Goal: Check status: Check status

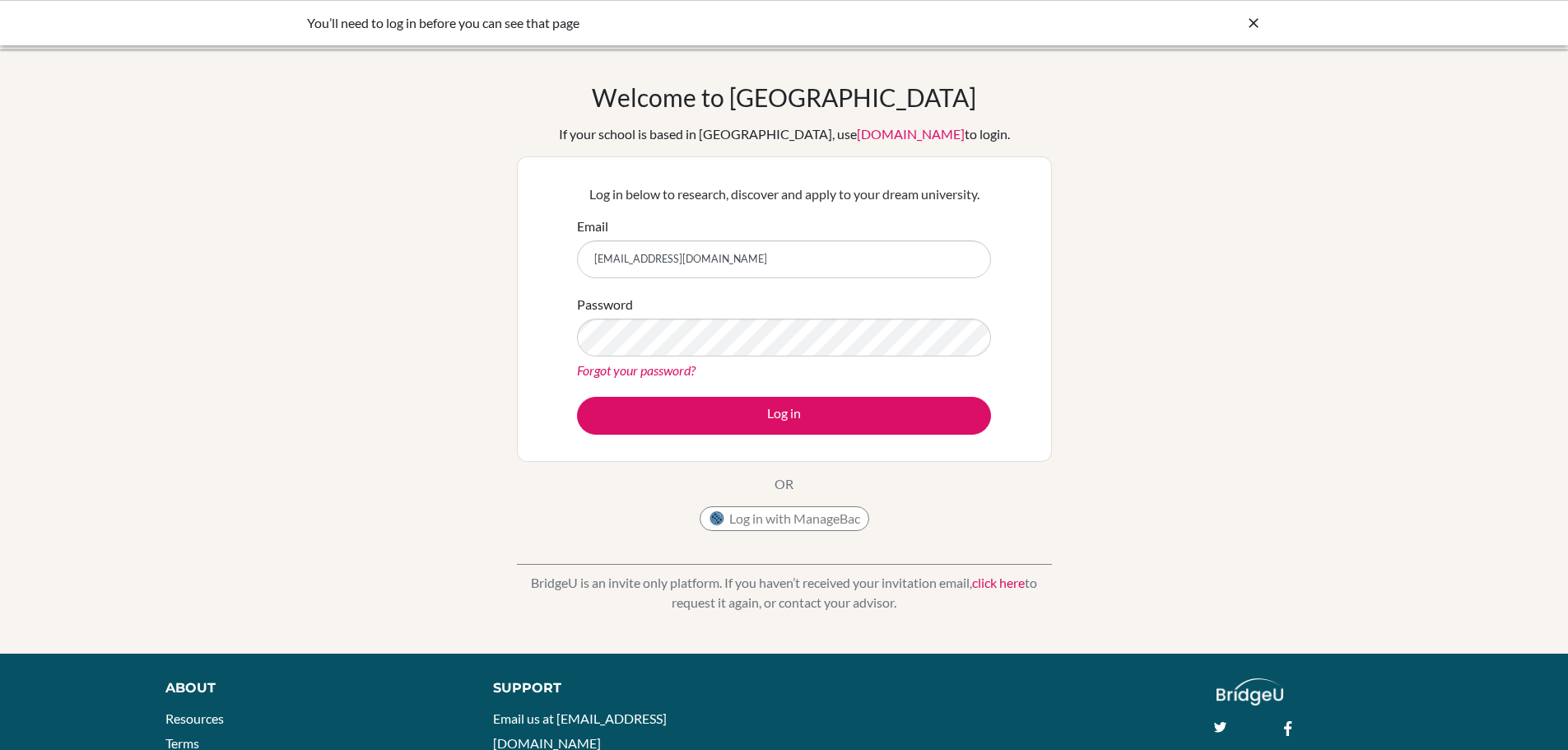
type input "[EMAIL_ADDRESS][DOMAIN_NAME]"
click at [577, 397] on button "Log in" at bounding box center [784, 415] width 414 height 38
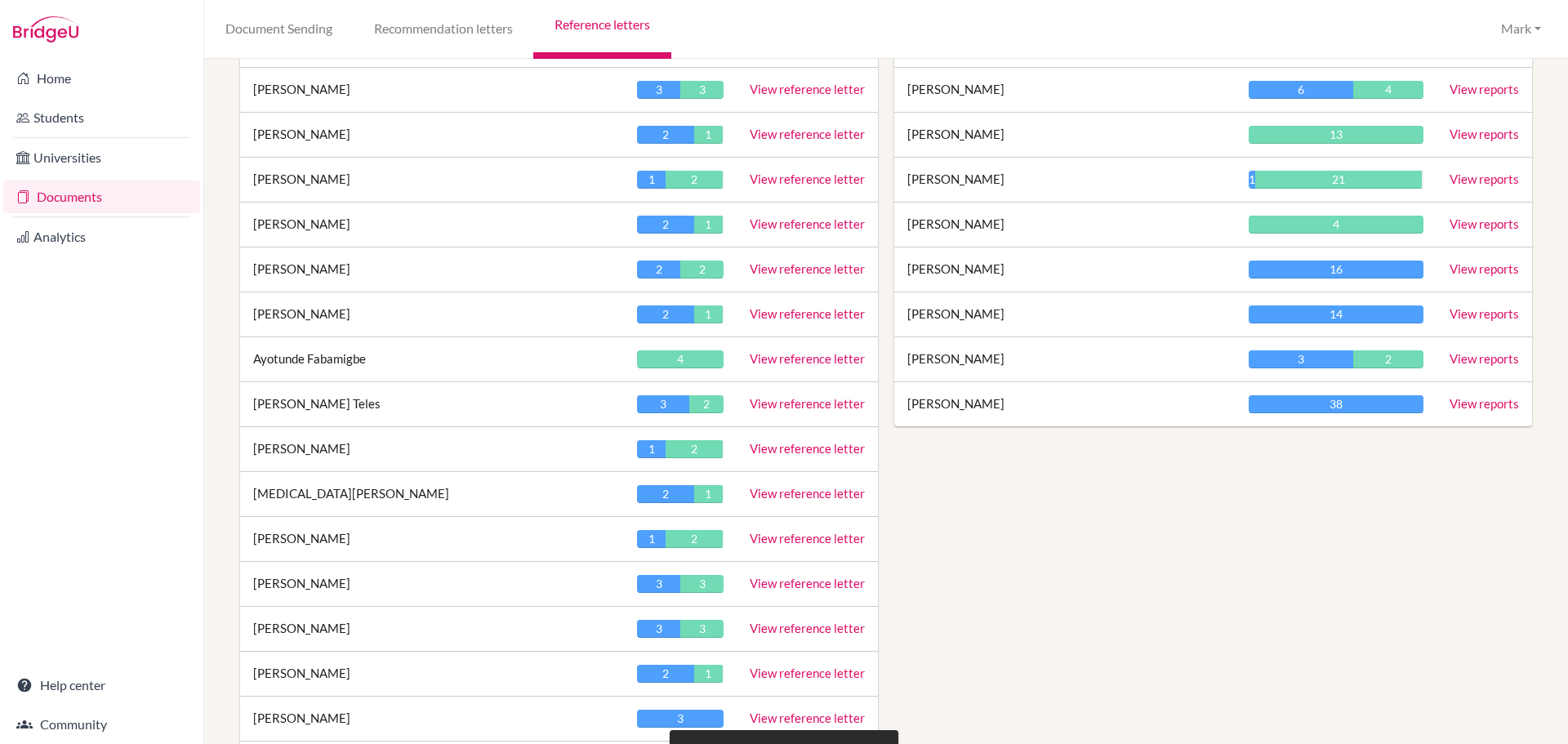
scroll to position [409, 0]
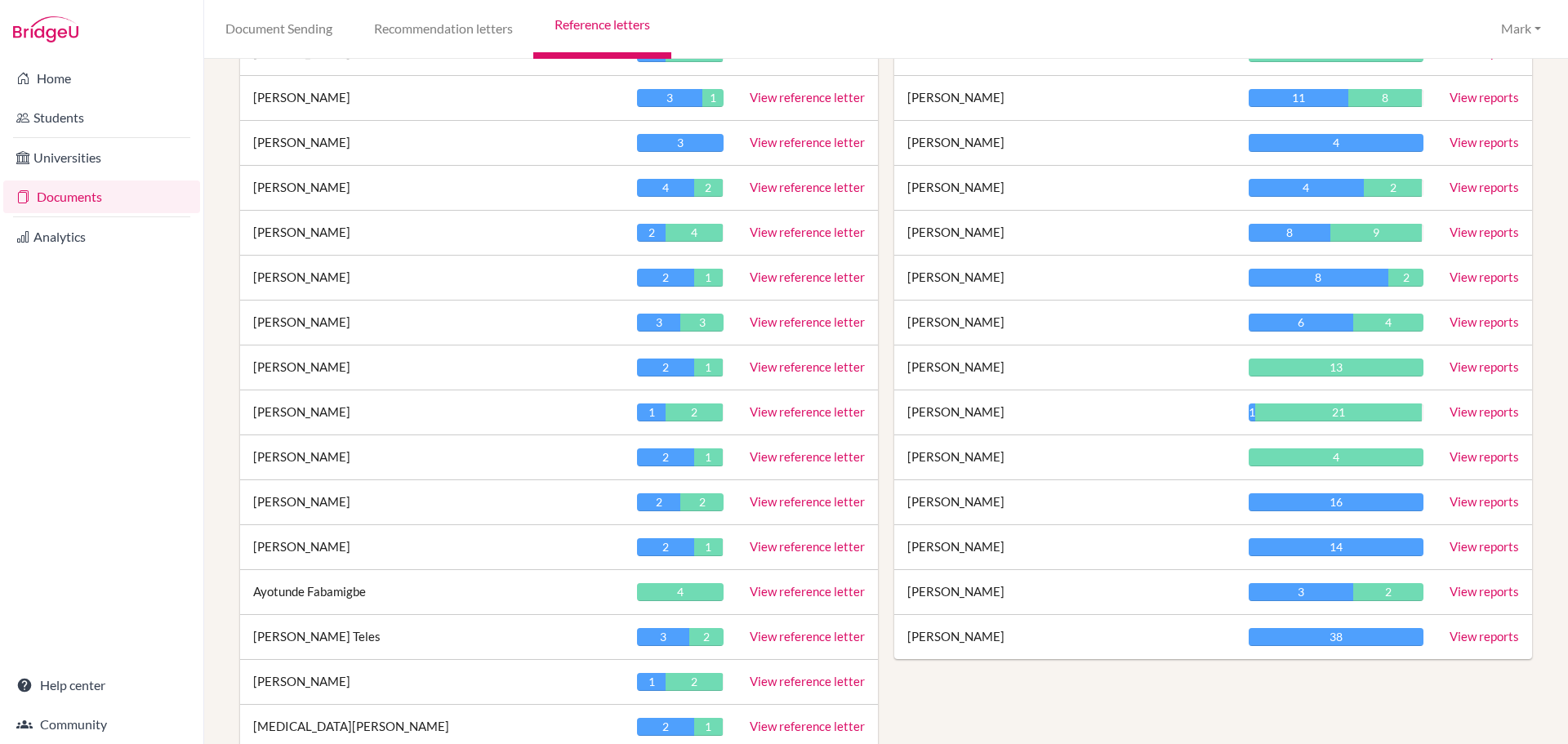
click at [829, 412] on link "View reference letter" at bounding box center [807, 412] width 115 height 15
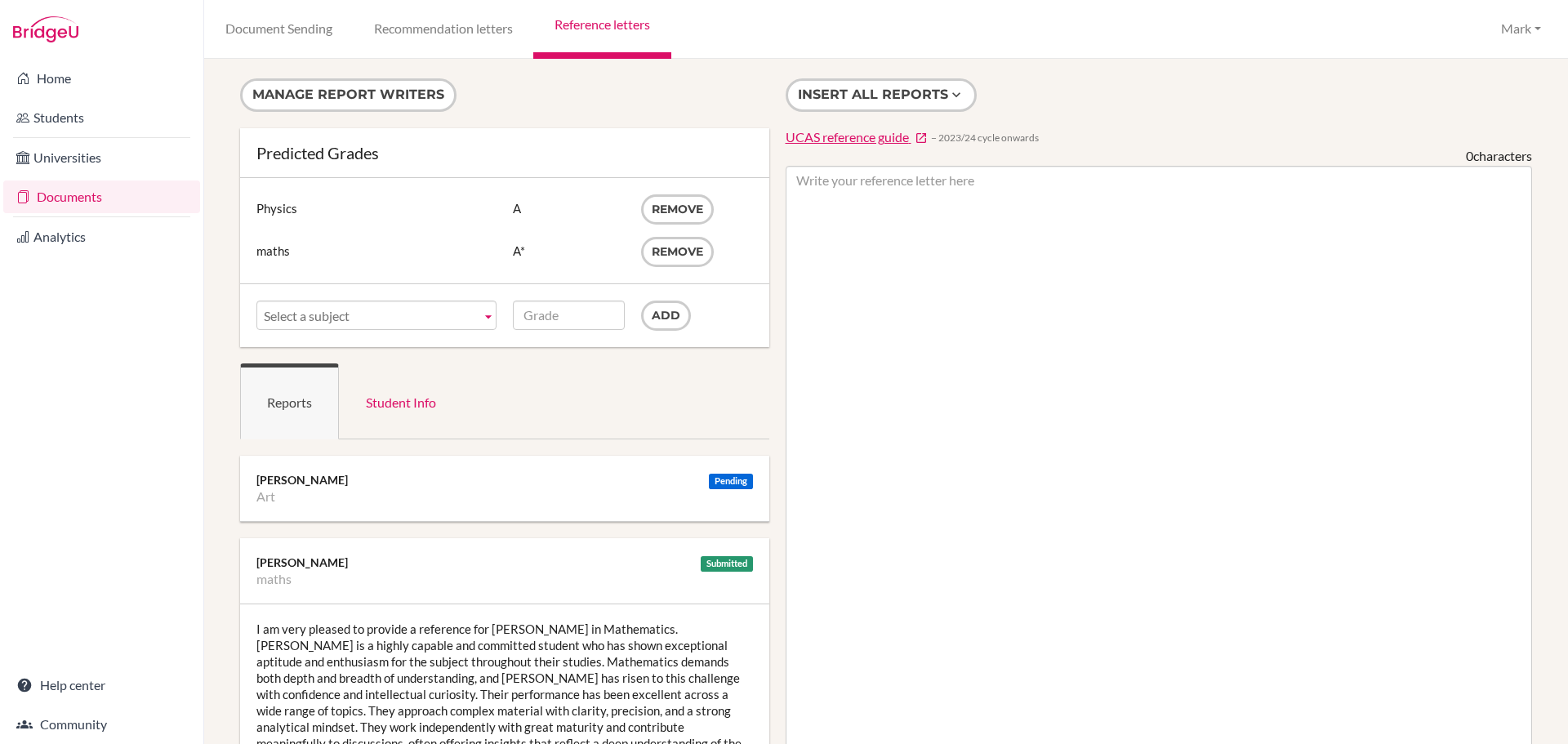
click at [614, 20] on link "Reference letters" at bounding box center [601, 29] width 138 height 59
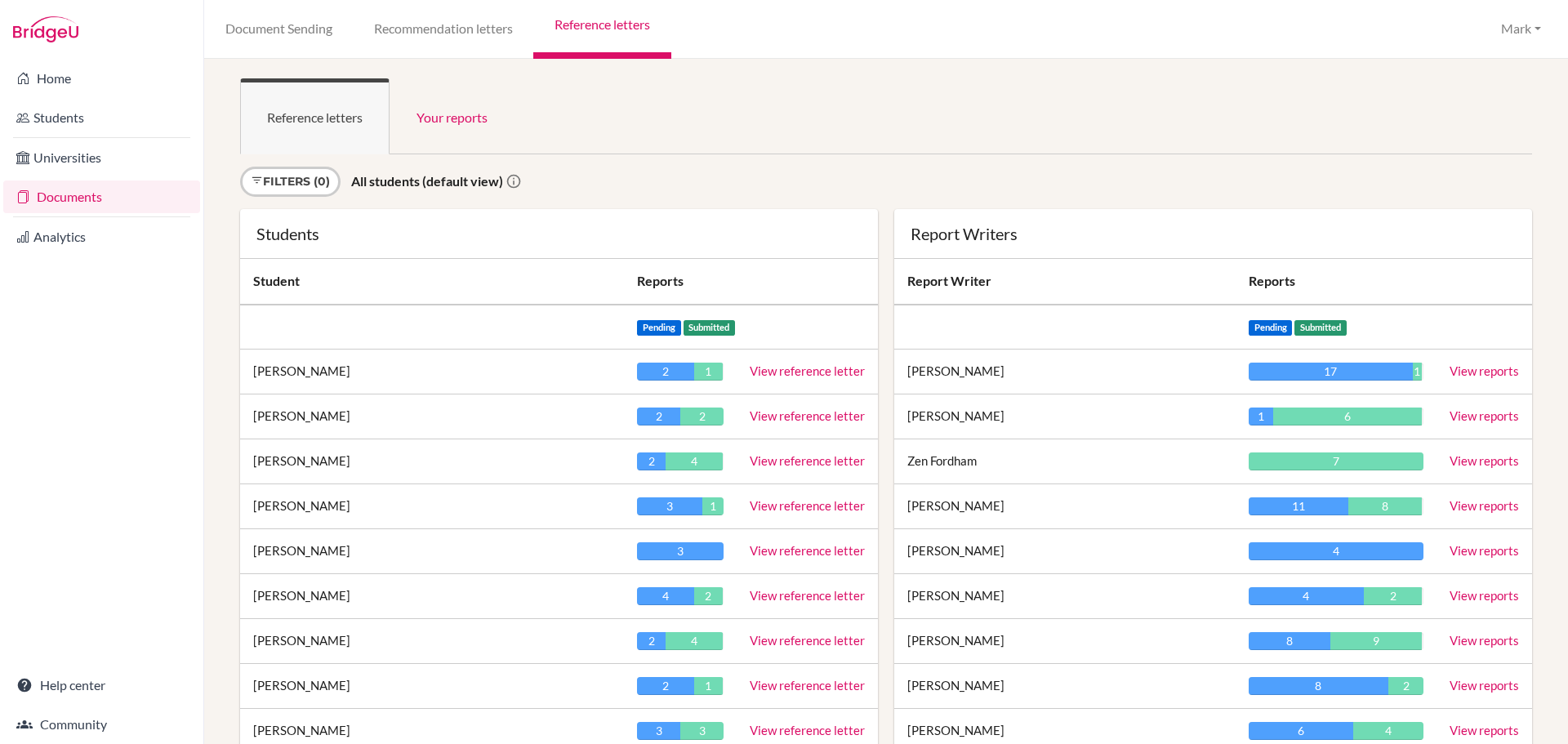
click at [787, 370] on link "View reference letter" at bounding box center [807, 371] width 115 height 15
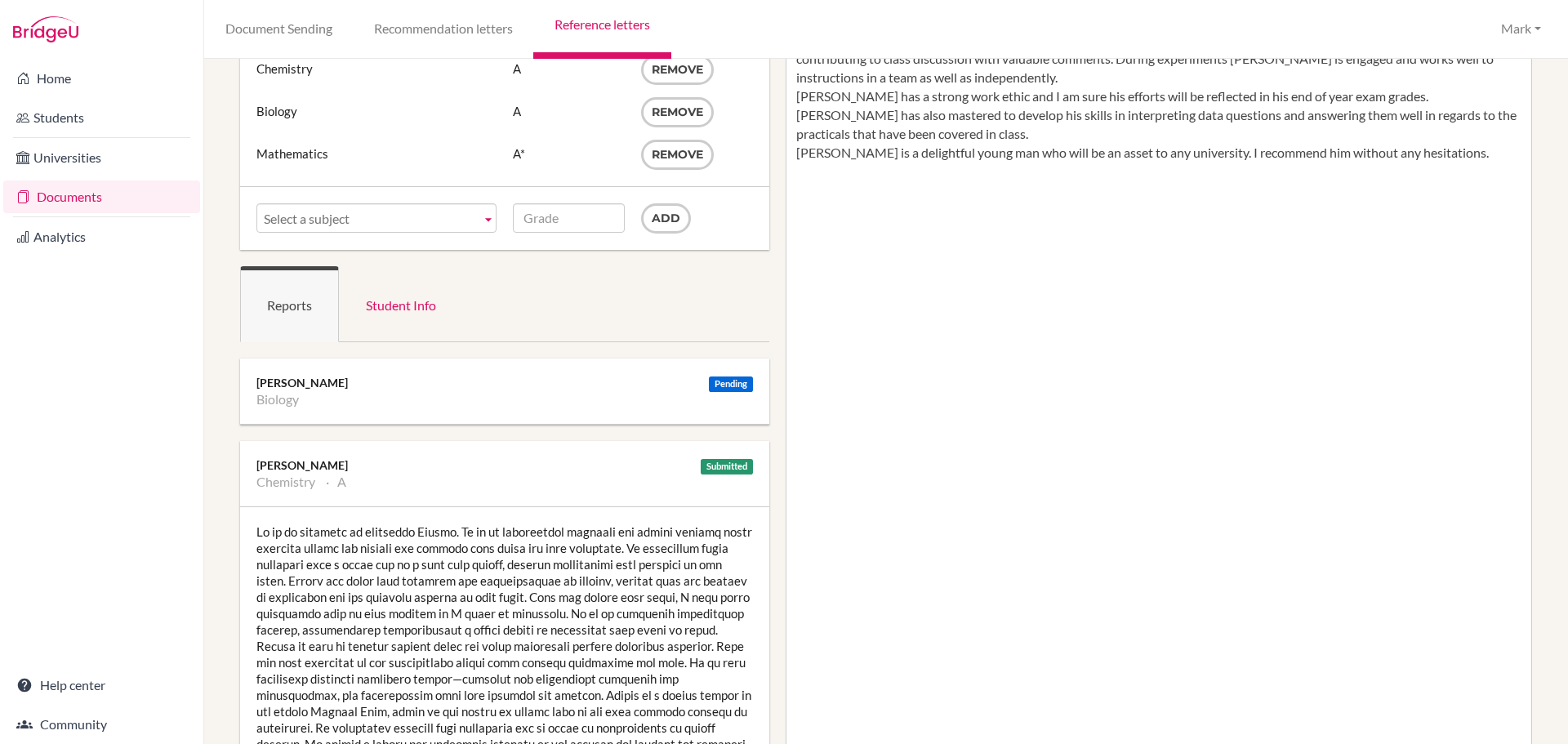
scroll to position [163, 0]
